Goal: Information Seeking & Learning: Find specific fact

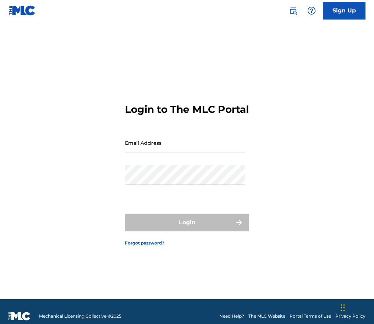
click at [295, 15] on link at bounding box center [293, 11] width 14 height 14
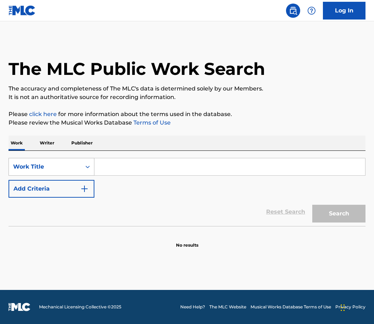
click at [52, 167] on div "Work Title" at bounding box center [45, 167] width 64 height 9
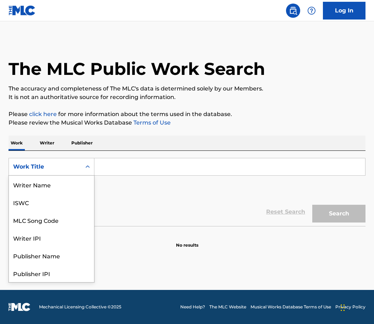
scroll to position [36, 0]
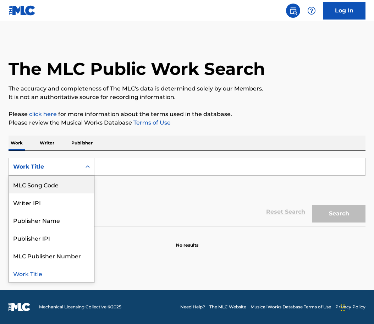
click at [128, 188] on div "SearchWithCriteriad1256696-8cea-44b2-a50c-d4f5cb3f0af7 MLC Song Code, 3 of 8. 8…" at bounding box center [187, 178] width 357 height 40
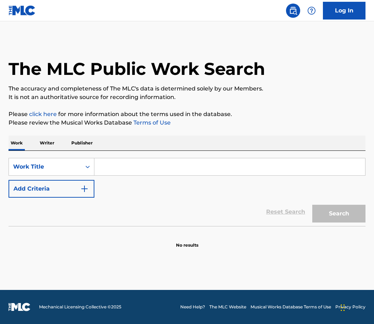
click at [63, 188] on button "Add Criteria" at bounding box center [52, 189] width 86 height 18
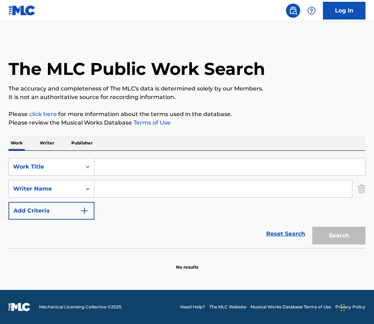
click at [134, 184] on input "Search Form" at bounding box center [223, 188] width 258 height 17
paste input "[PERSON_NAME]"
type input "[PERSON_NAME]"
click at [125, 169] on input "Search Form" at bounding box center [229, 166] width 271 height 17
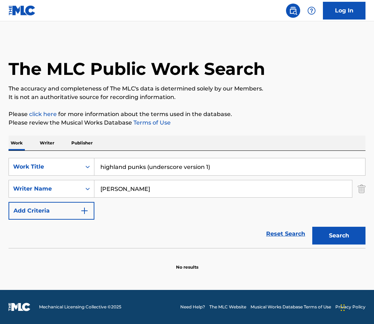
drag, startPoint x: 235, startPoint y: 164, endPoint x: 148, endPoint y: 169, distance: 86.8
click at [148, 169] on input "highland punks (underscore version 1)" at bounding box center [229, 166] width 271 height 17
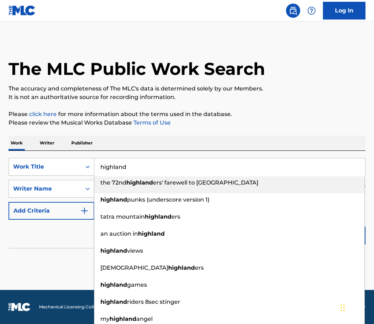
type input "highland"
click at [322, 139] on div "Work Writer Publisher" at bounding box center [187, 143] width 357 height 15
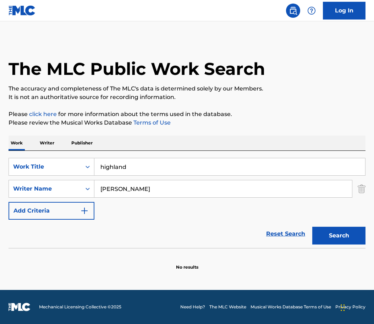
click at [348, 235] on button "Search" at bounding box center [339, 236] width 53 height 18
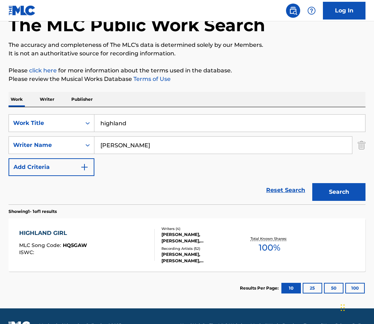
scroll to position [62, 0]
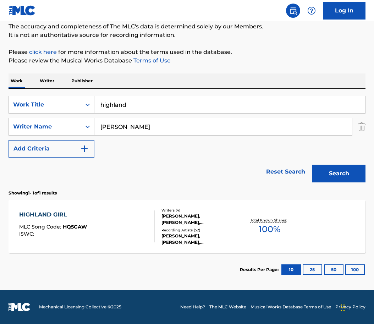
click at [53, 209] on div "HIGHLAND GIRL MLC Song Code : HQ5GAW ISWC : Writers ( 4 ) [PERSON_NAME], [PERSO…" at bounding box center [187, 226] width 357 height 53
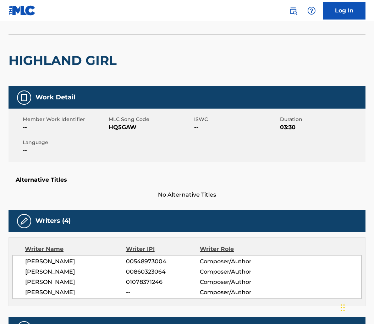
scroll to position [43, 0]
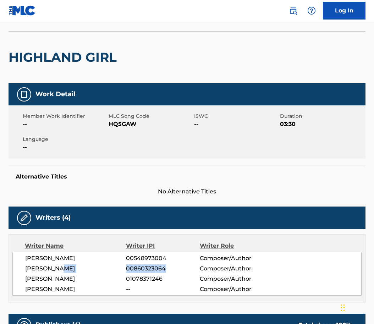
drag, startPoint x: 169, startPoint y: 270, endPoint x: 125, endPoint y: 271, distance: 43.7
click at [125, 271] on div "[PERSON_NAME] 00860323064 Composer/Author" at bounding box center [193, 269] width 336 height 9
copy div "00860323064"
